Goal: Task Accomplishment & Management: Manage account settings

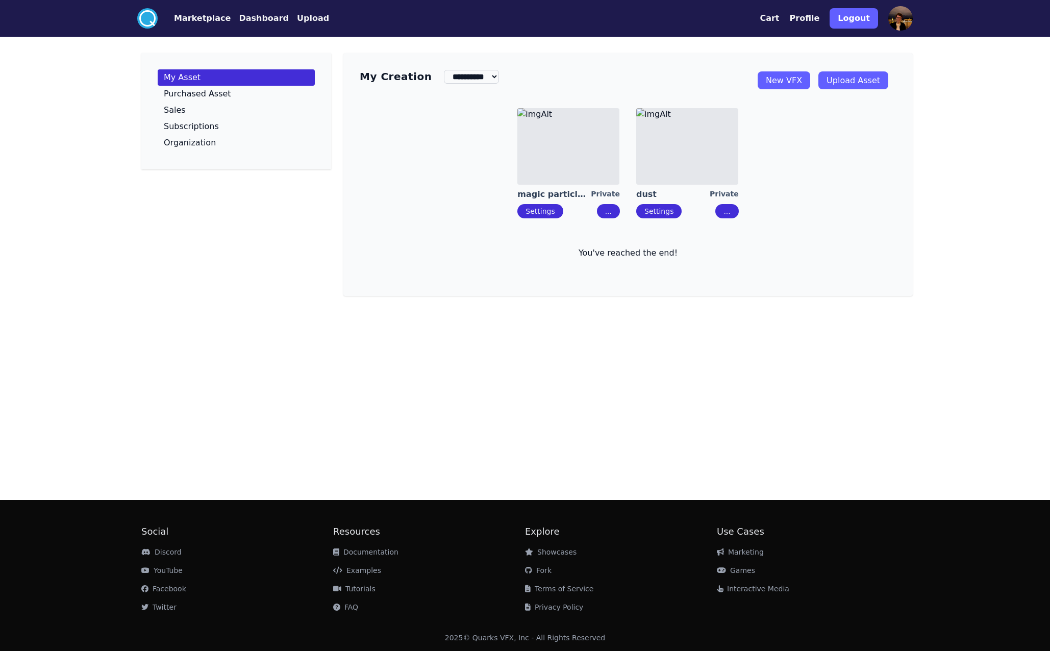
click at [636, 178] on img at bounding box center [687, 146] width 102 height 77
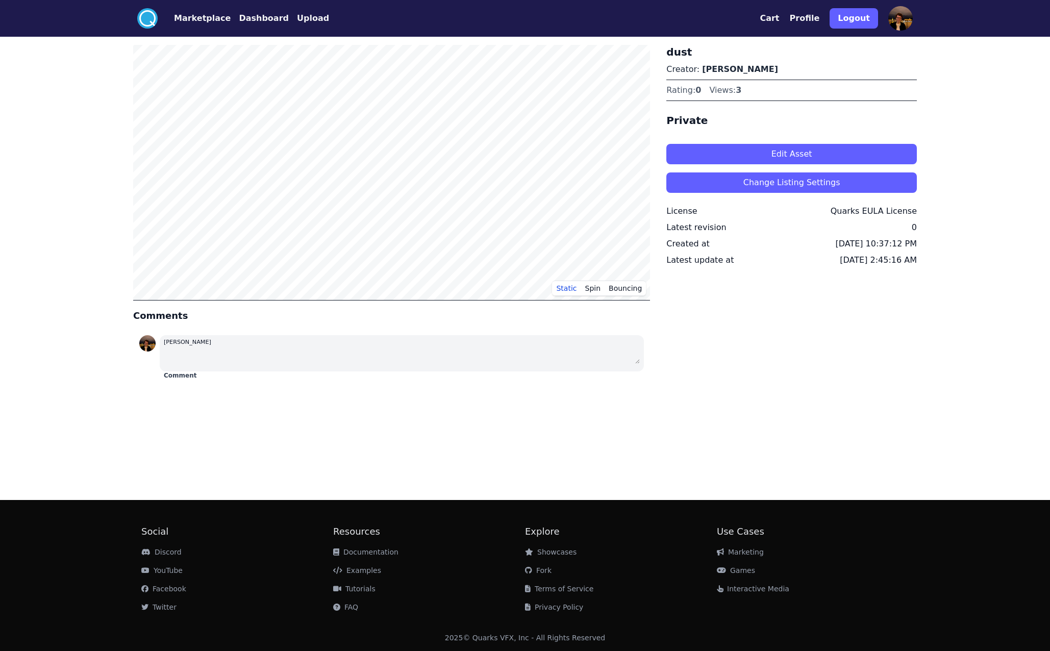
click at [196, 16] on button "Marketplace" at bounding box center [202, 18] width 57 height 12
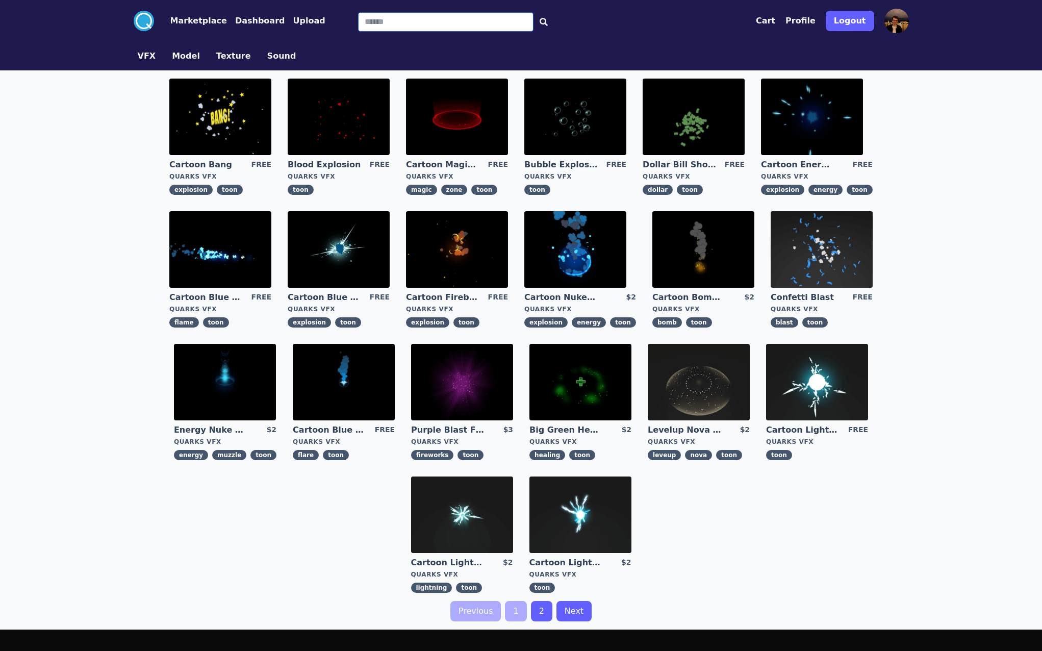
click at [414, 12] on input "Search" at bounding box center [445, 21] width 175 height 19
type input "****"
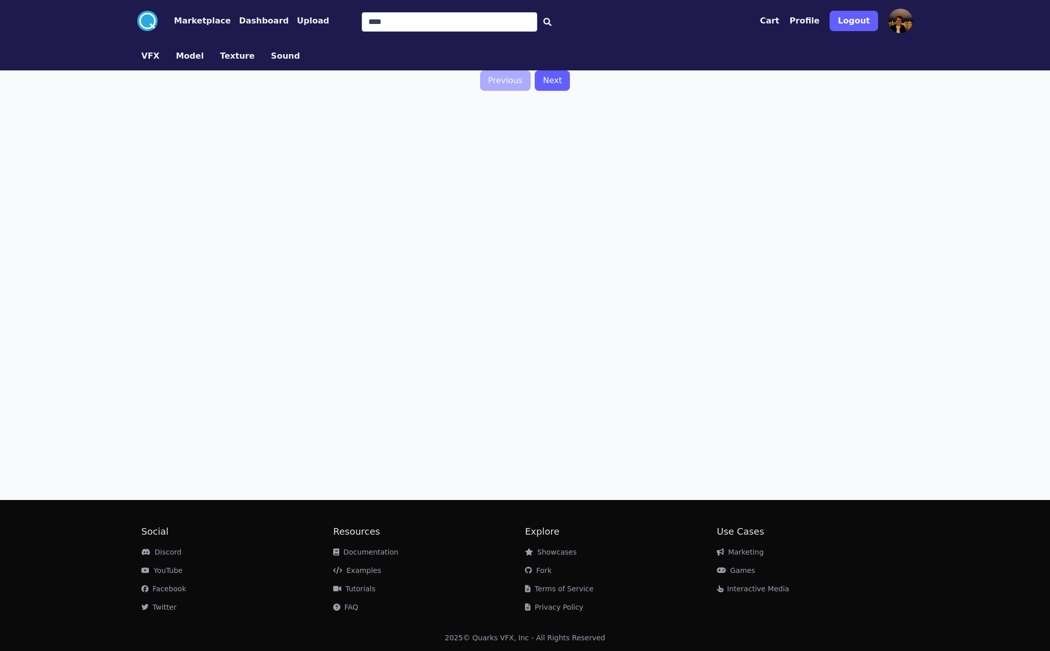
click at [199, 19] on button "Marketplace" at bounding box center [202, 21] width 57 height 12
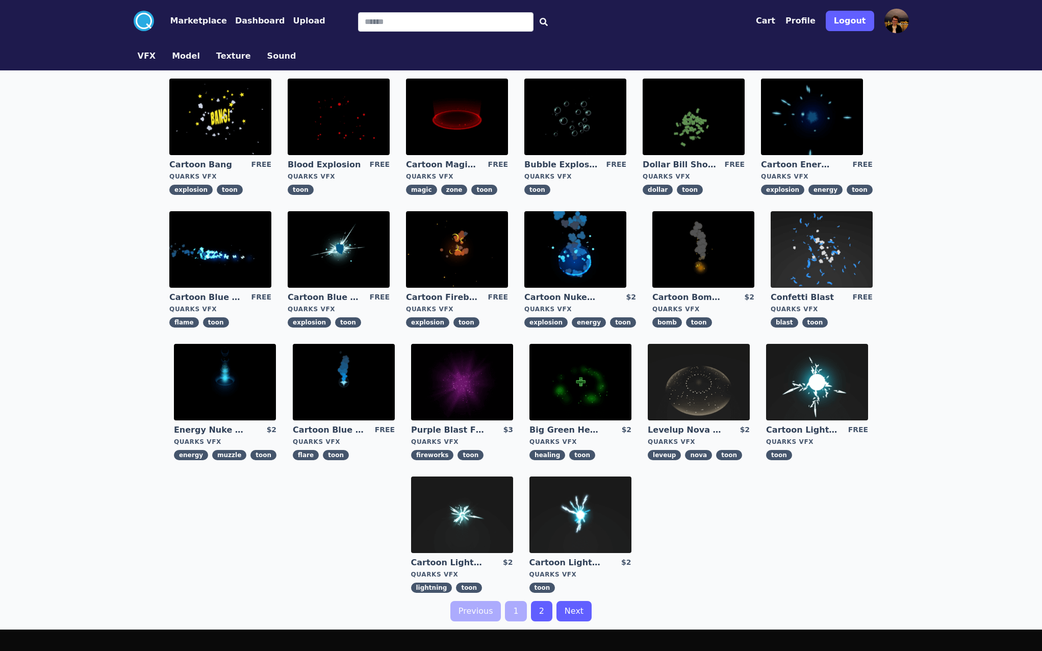
click at [247, 19] on button "Dashboard" at bounding box center [260, 21] width 50 height 12
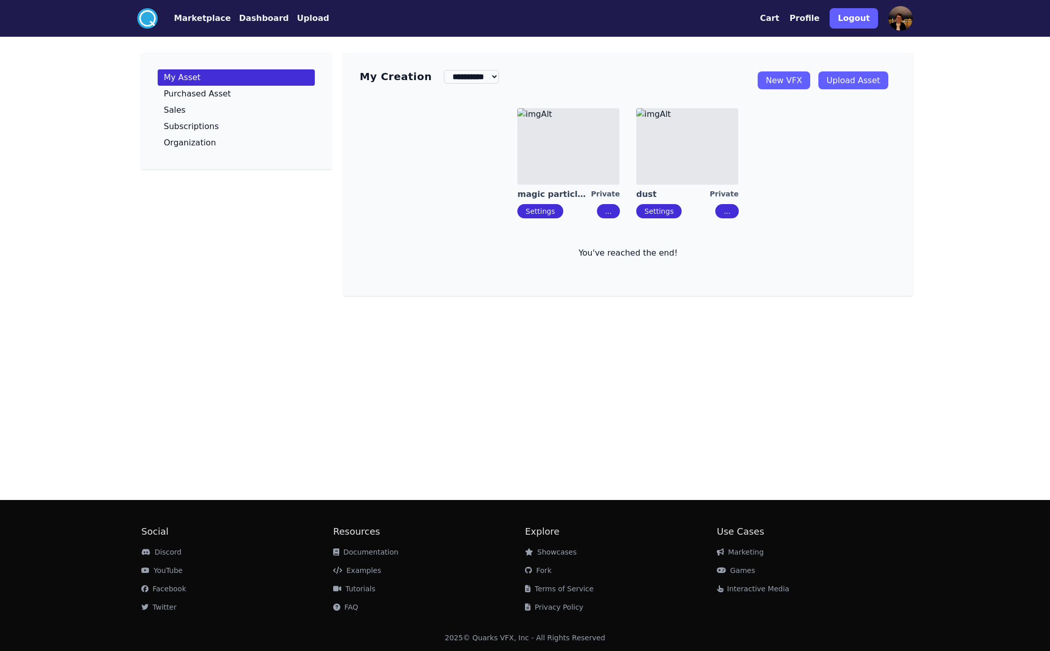
click at [663, 213] on link "Settings" at bounding box center [658, 211] width 29 height 8
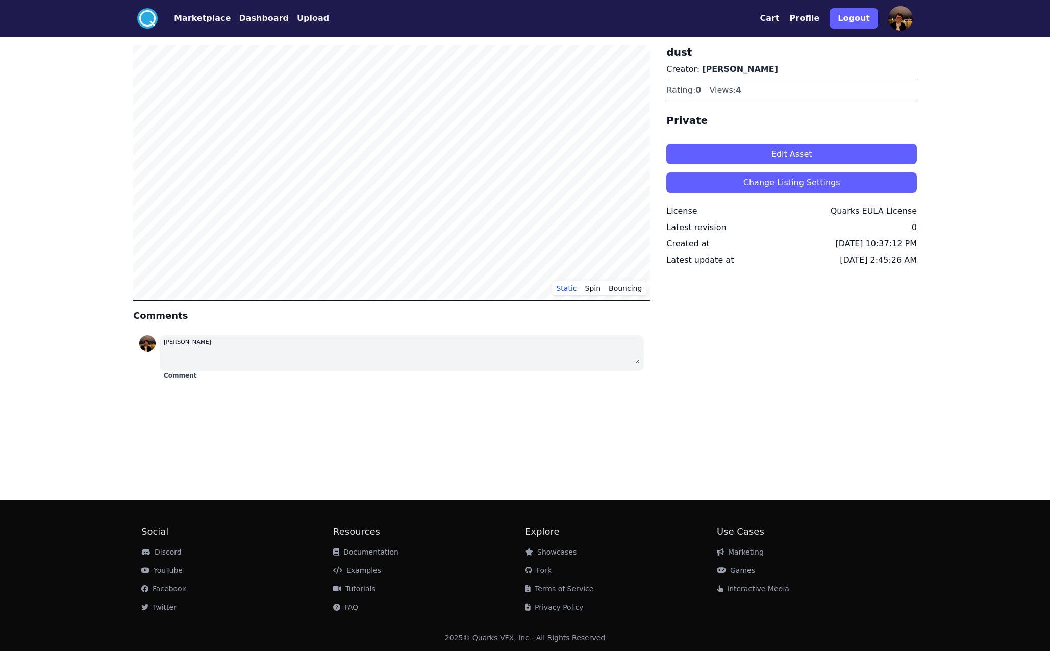
click at [192, 20] on button "Marketplace" at bounding box center [202, 18] width 57 height 12
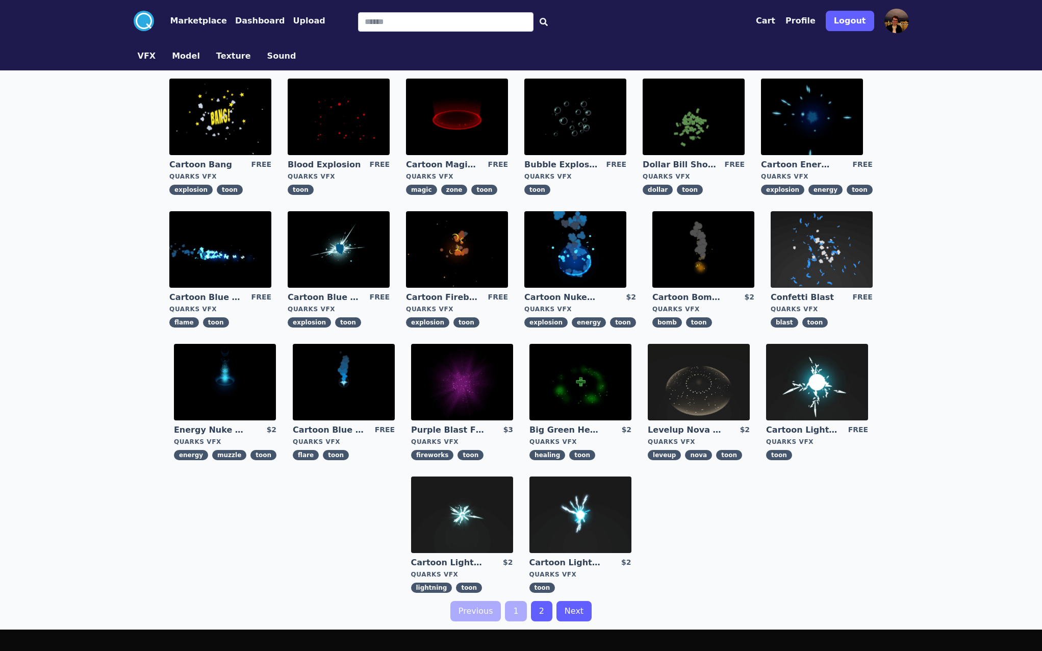
click at [808, 18] on button "Profile" at bounding box center [801, 21] width 30 height 12
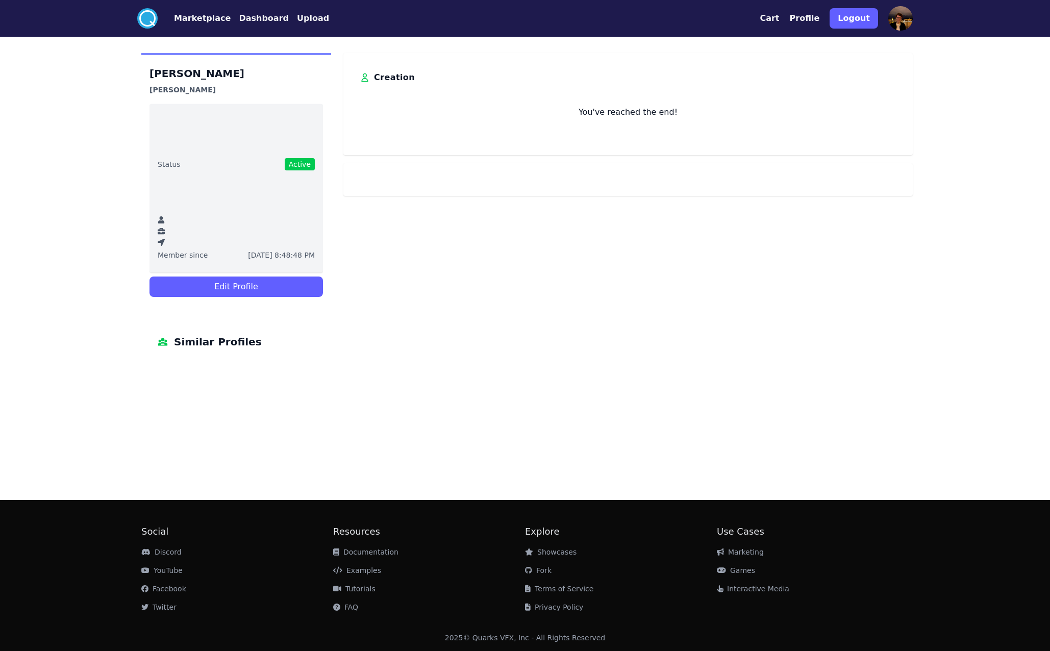
click at [899, 17] on img at bounding box center [900, 18] width 24 height 24
click at [248, 17] on button "Dashboard" at bounding box center [264, 18] width 50 height 12
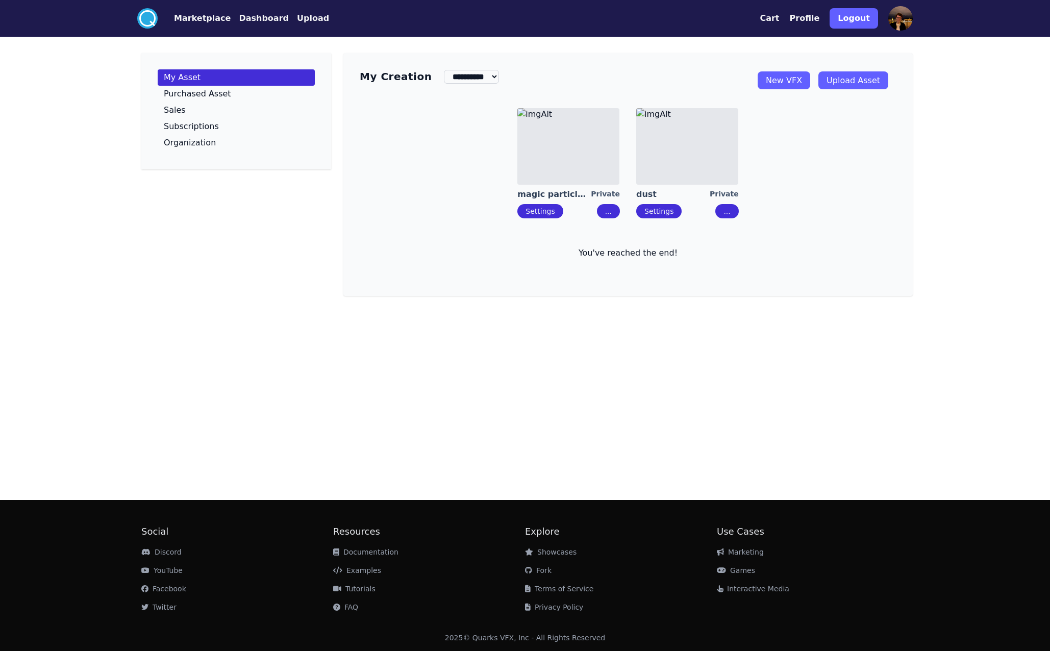
click at [661, 208] on link "Settings" at bounding box center [658, 211] width 29 height 8
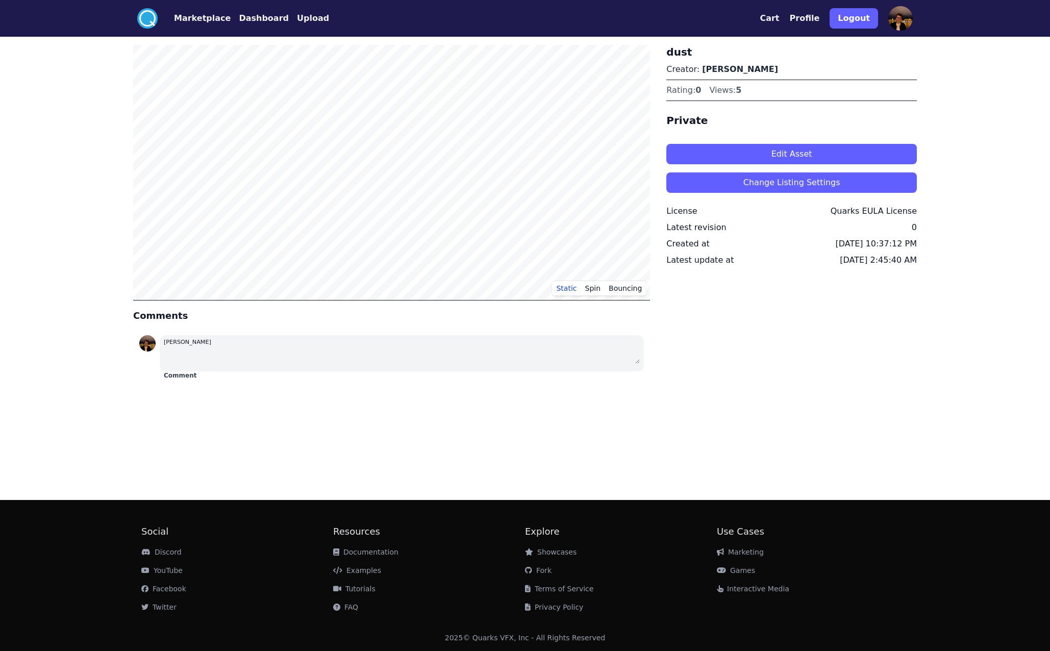
click at [794, 150] on button "Edit Asset" at bounding box center [791, 154] width 250 height 20
